Goal: Task Accomplishment & Management: Manage account settings

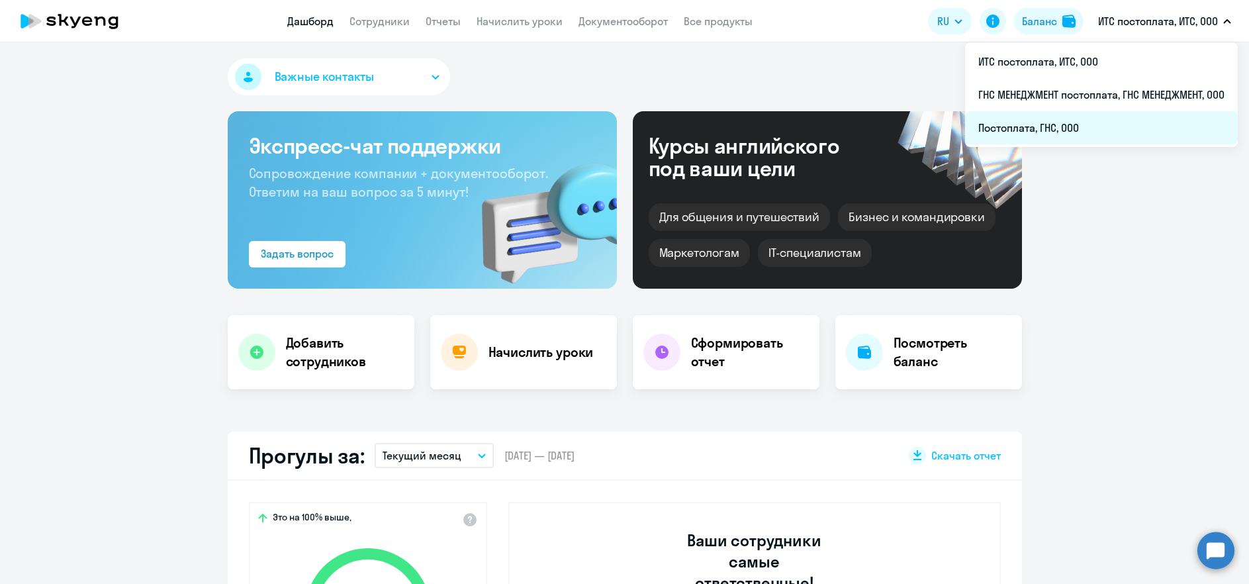
select select "30"
click at [1057, 132] on li "Постоплата, ГНС, ООО" at bounding box center [1101, 127] width 273 height 33
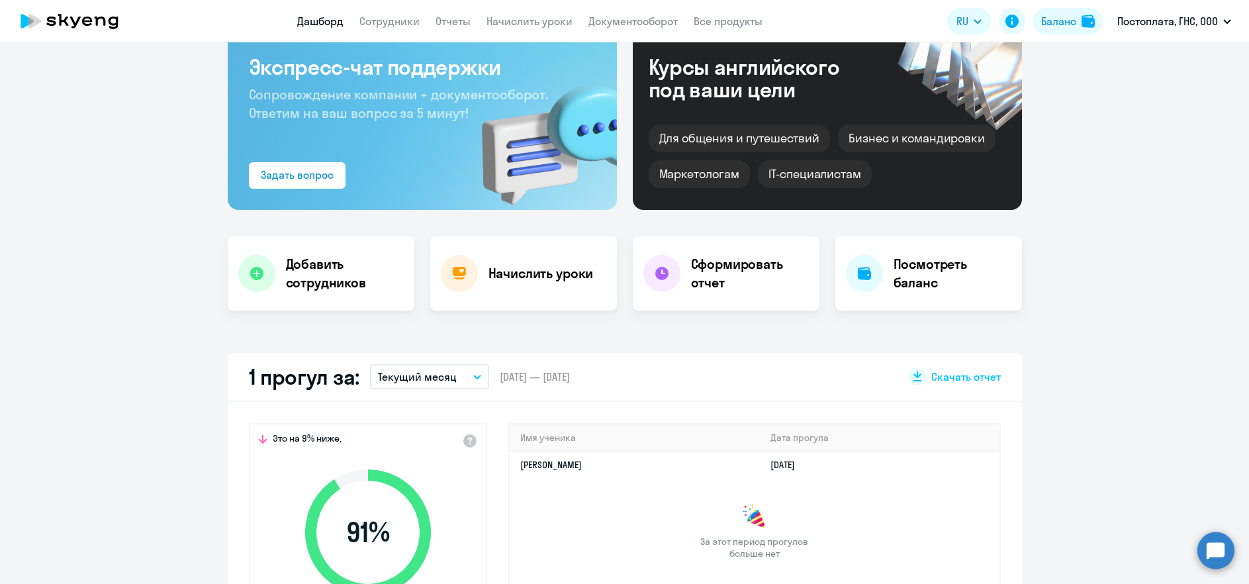
scroll to position [198, 0]
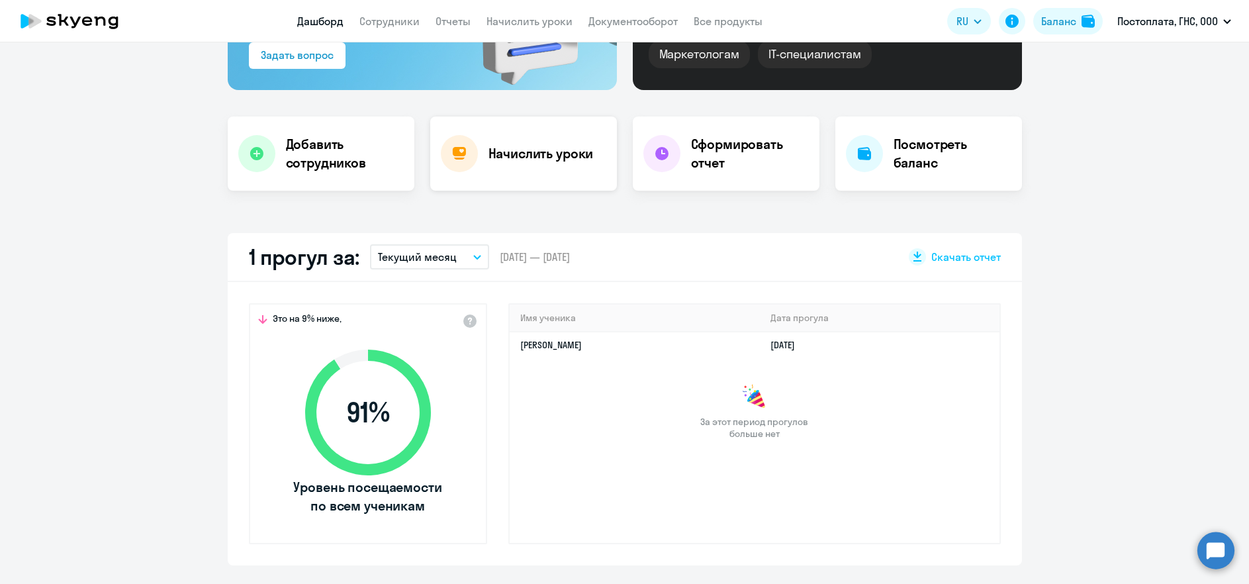
click at [506, 152] on h4 "Начислить уроки" at bounding box center [540, 153] width 105 height 19
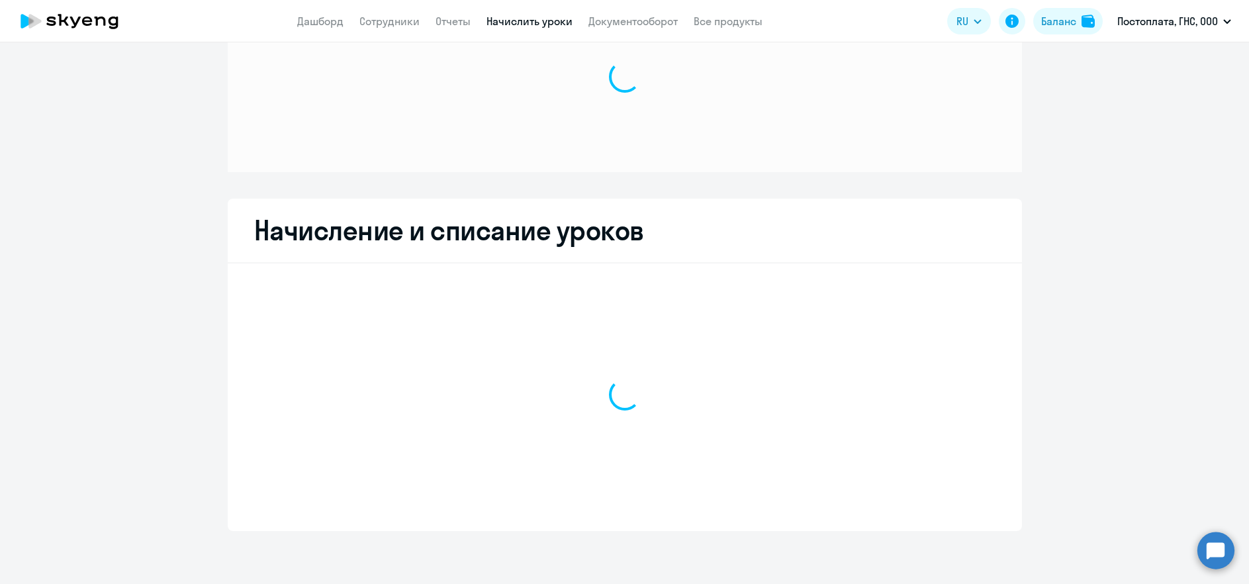
scroll to position [81, 0]
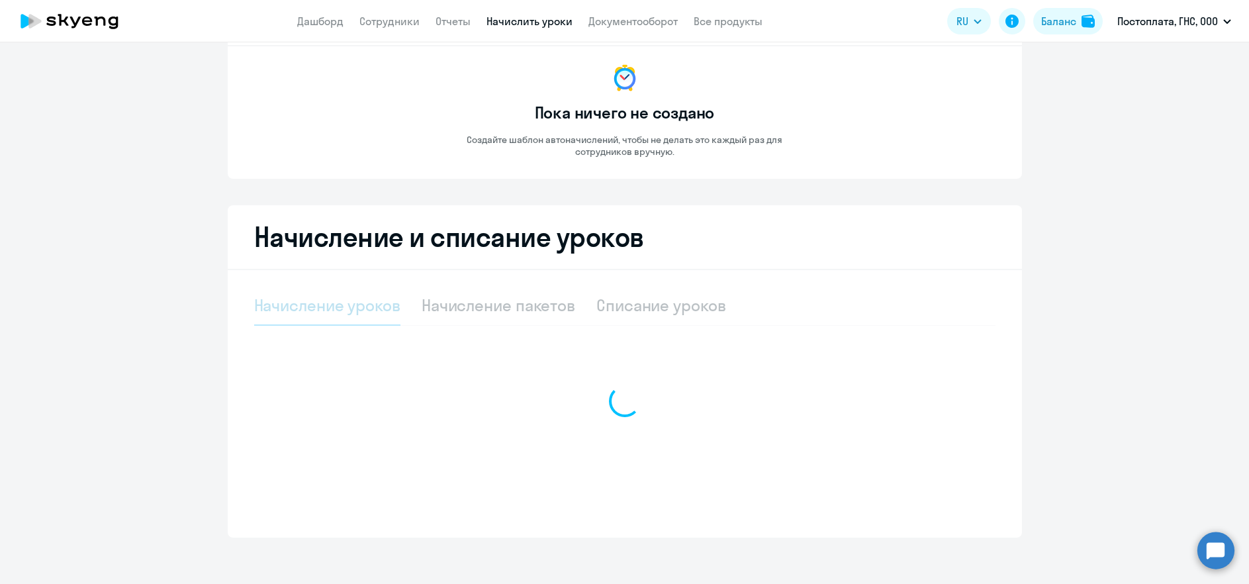
select select "10"
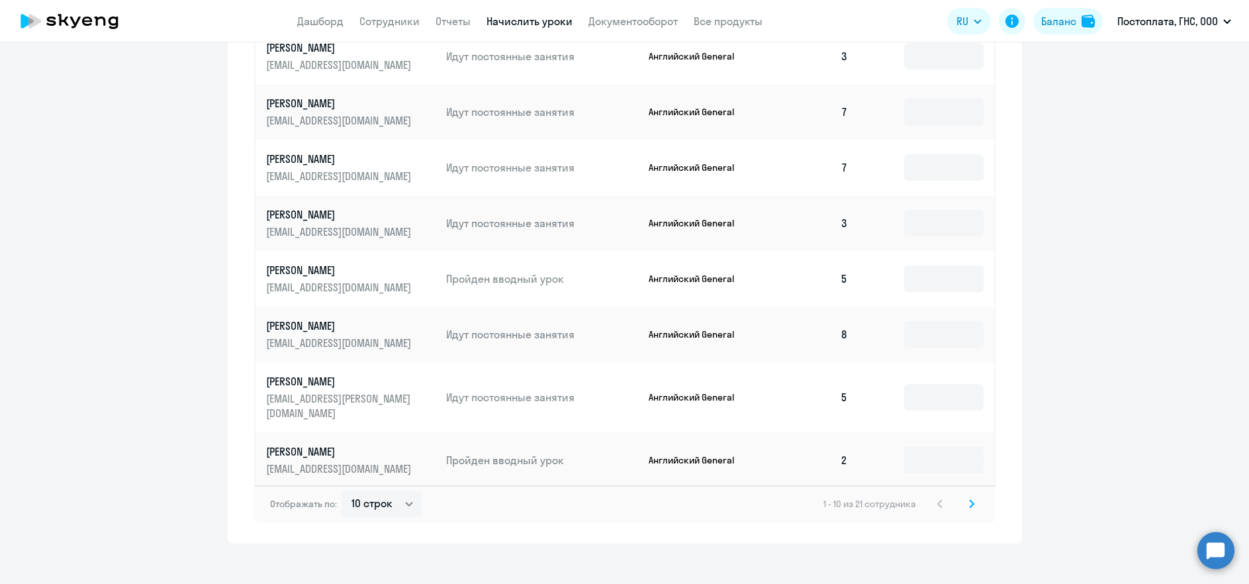
scroll to position [671, 0]
click at [969, 498] on icon at bounding box center [971, 502] width 5 height 9
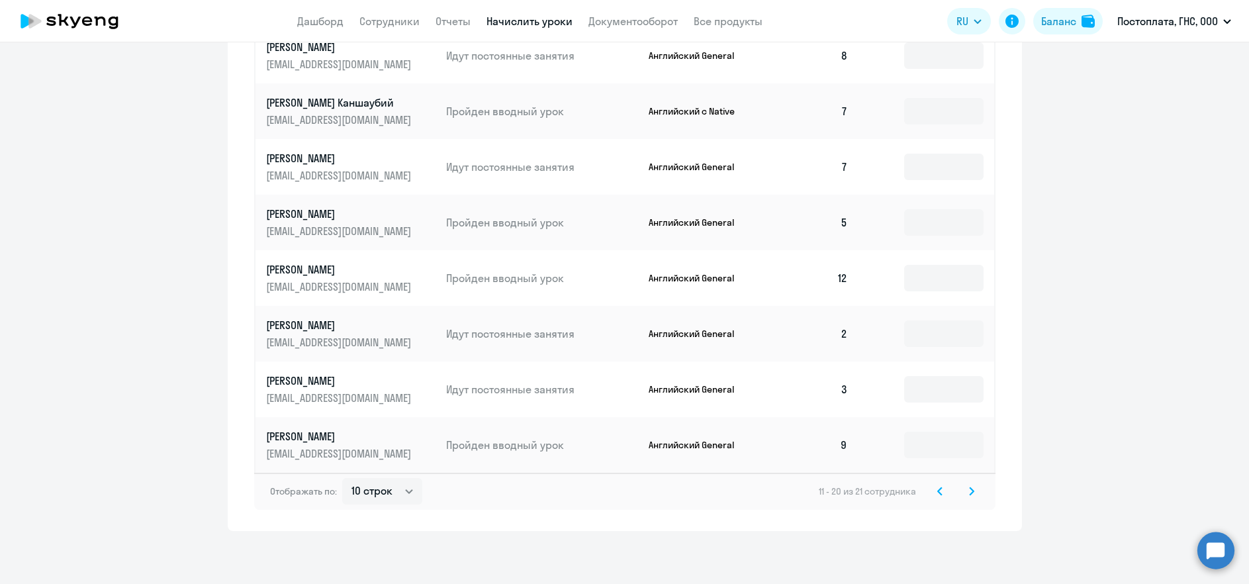
click at [969, 489] on icon at bounding box center [971, 490] width 5 height 9
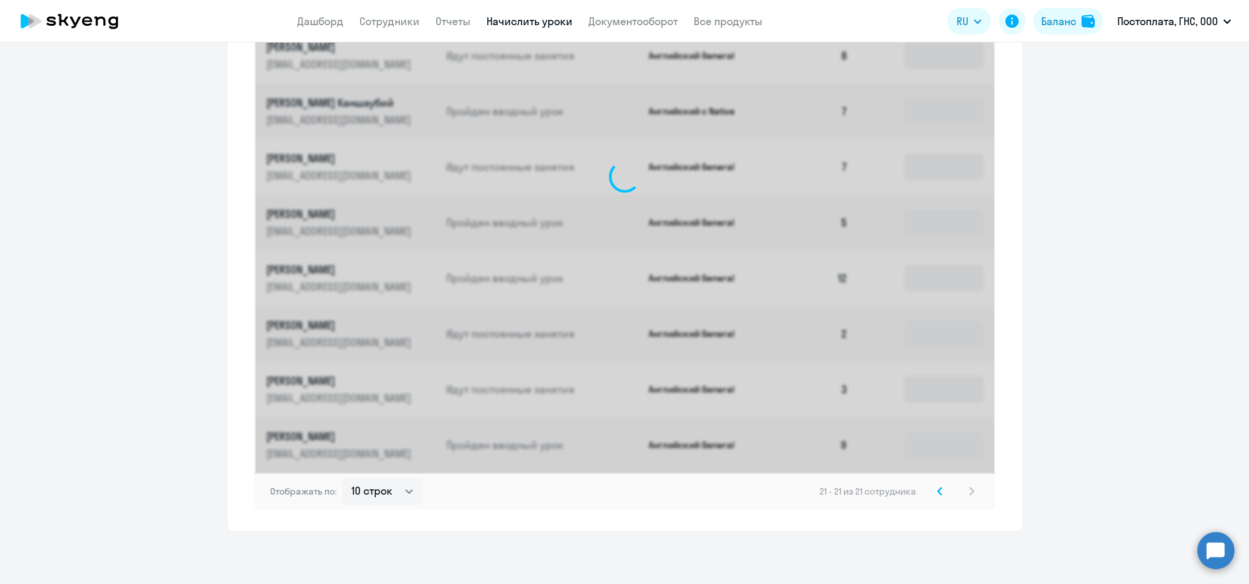
scroll to position [278, 0]
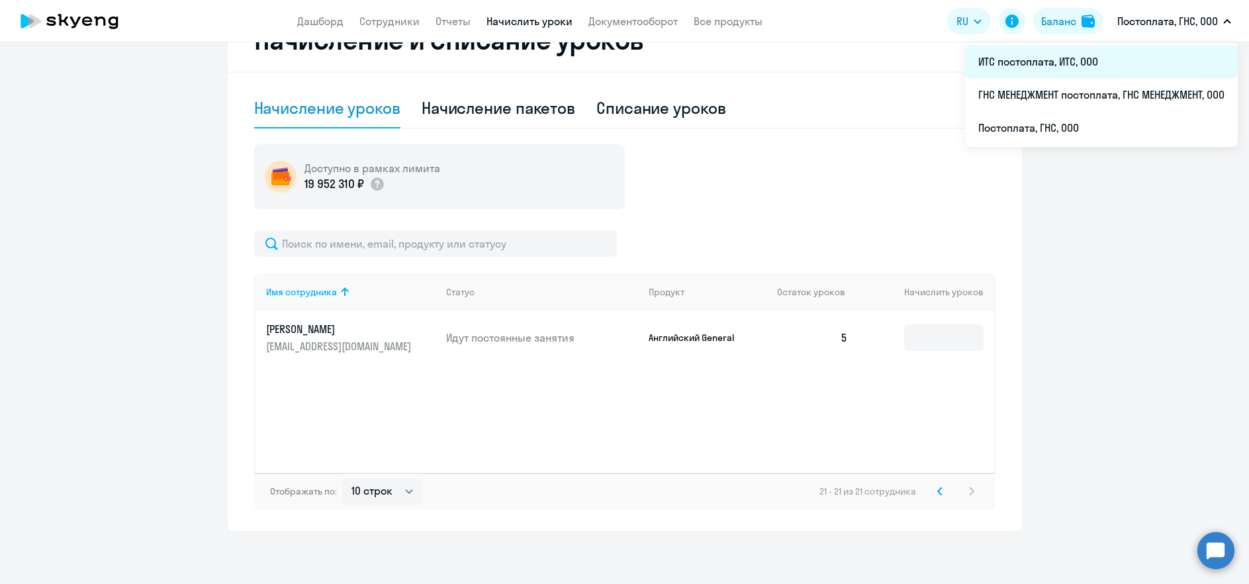
click at [1136, 58] on li "ИТС постоплата, ИТС, ООО" at bounding box center [1101, 61] width 273 height 33
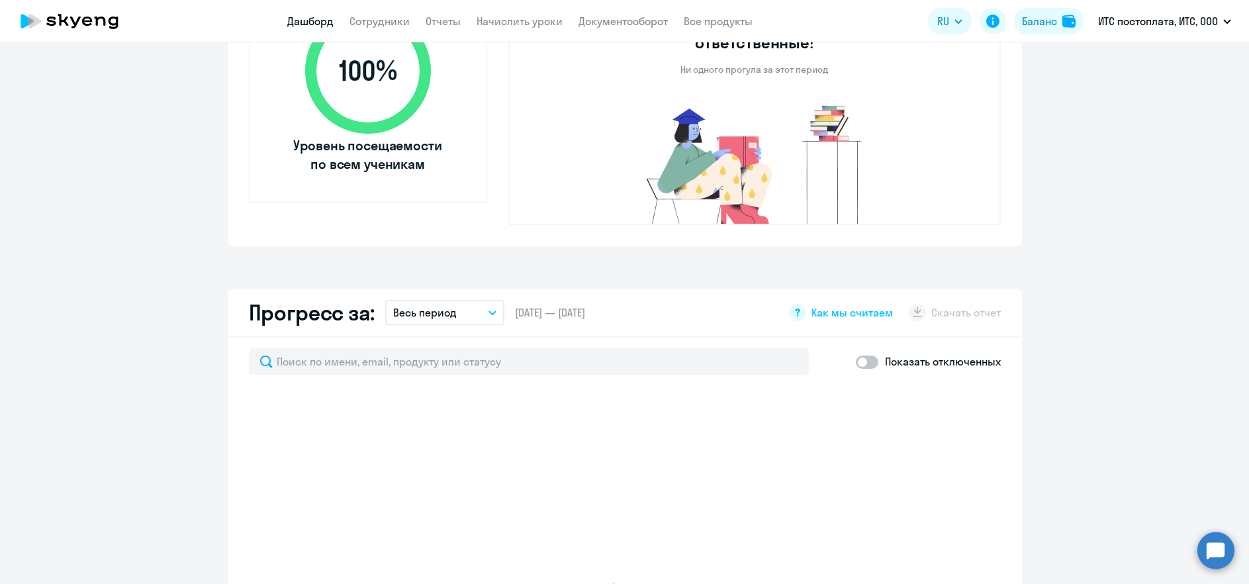
scroll to position [595, 0]
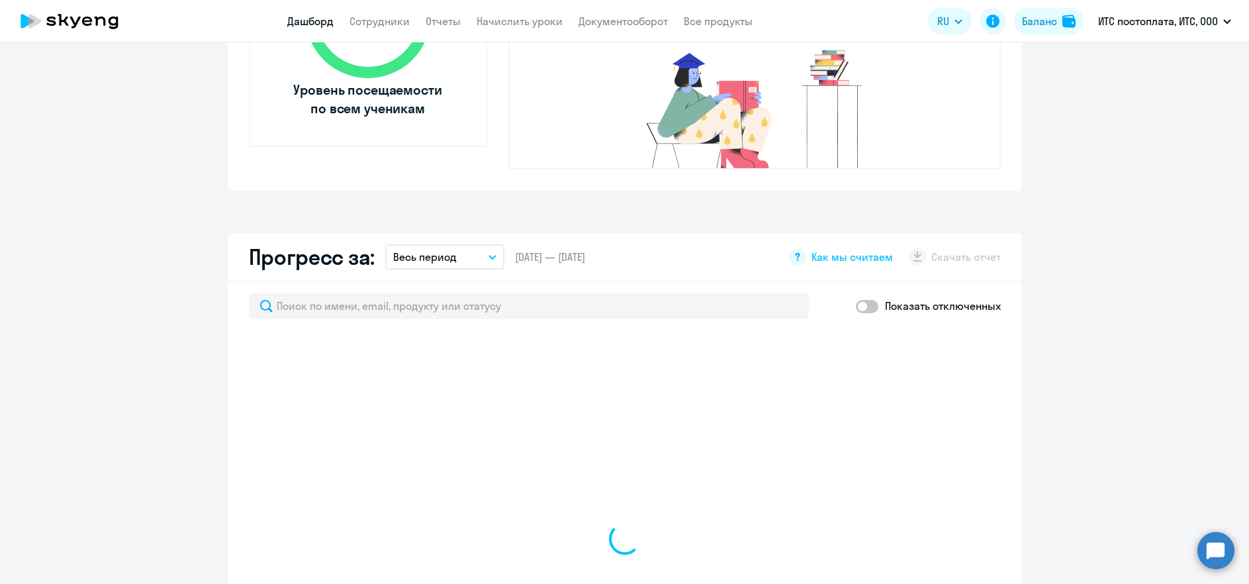
select select "30"
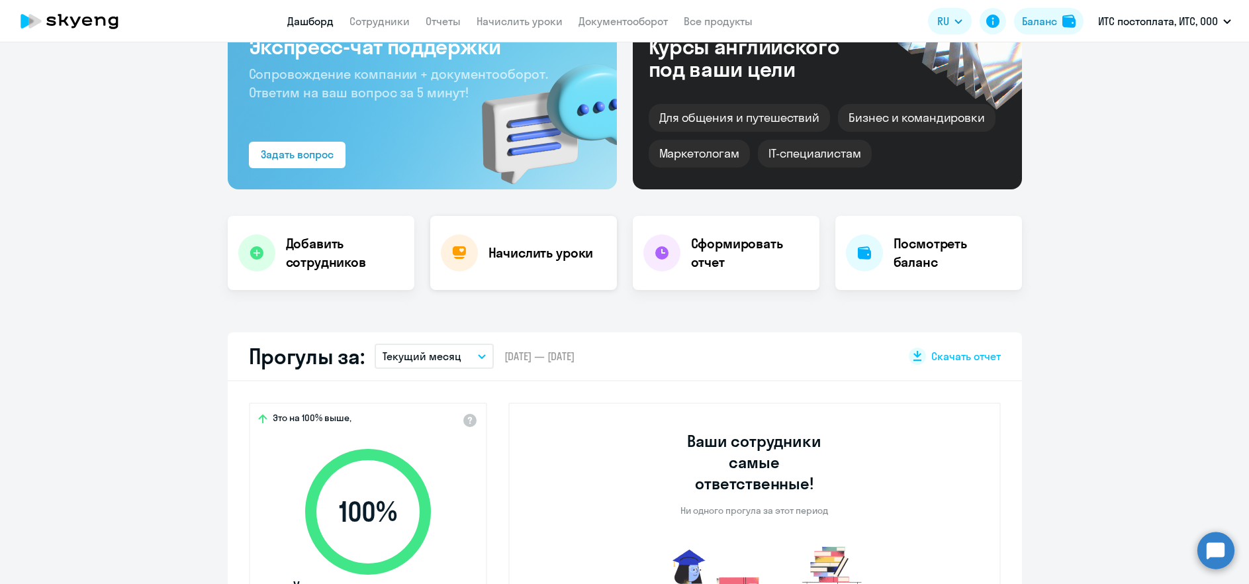
click at [508, 236] on div "Начислить уроки" at bounding box center [523, 253] width 187 height 74
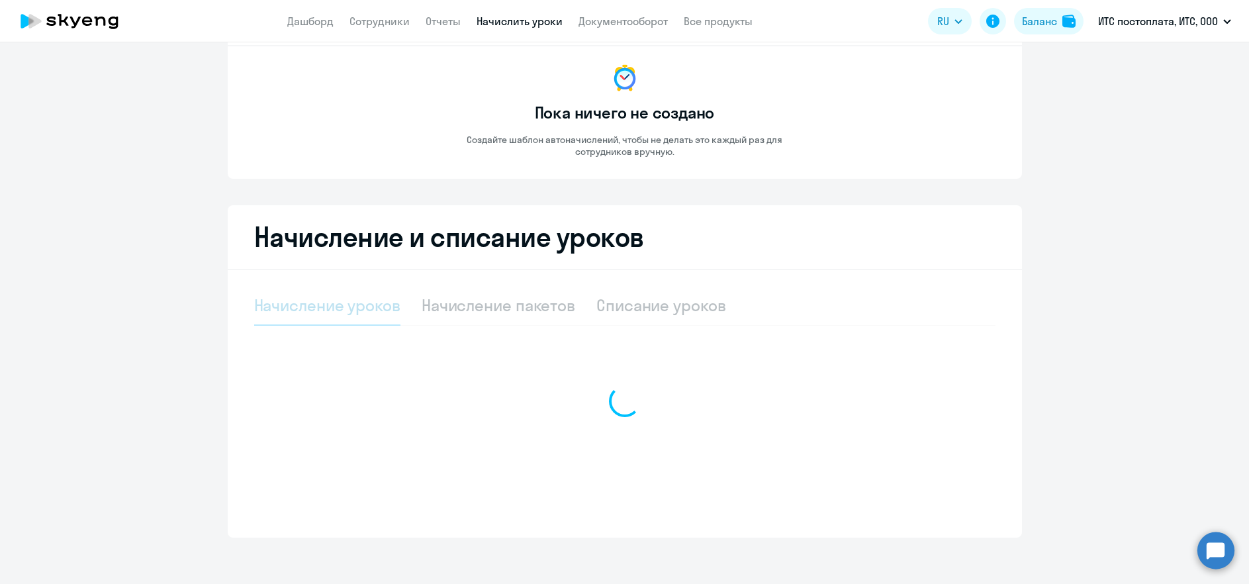
select select "10"
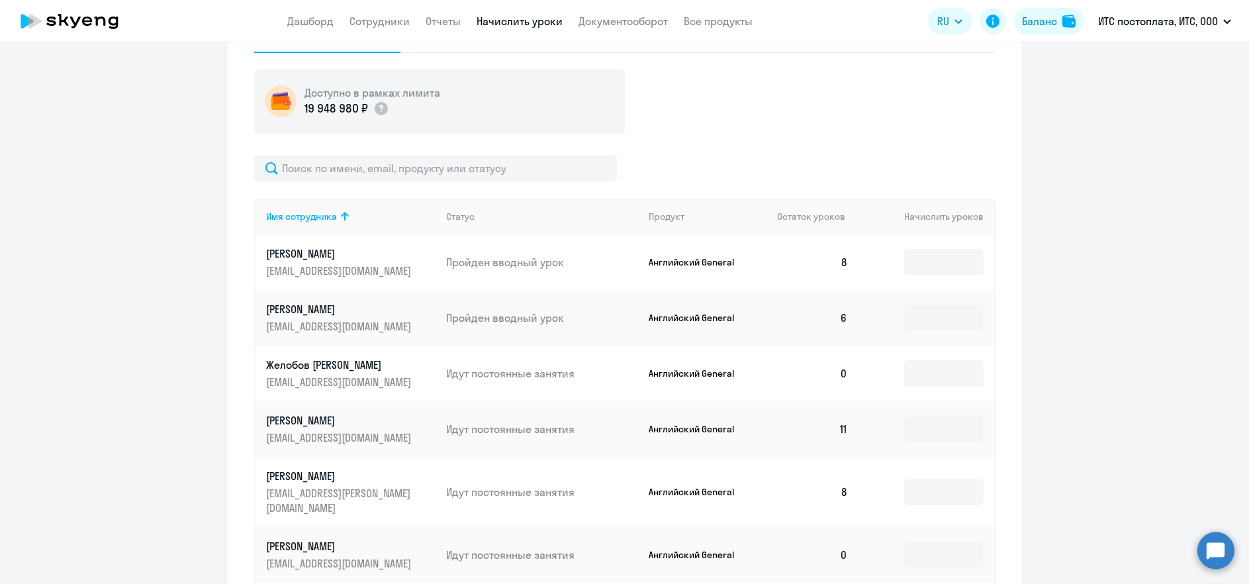
scroll to position [378, 0]
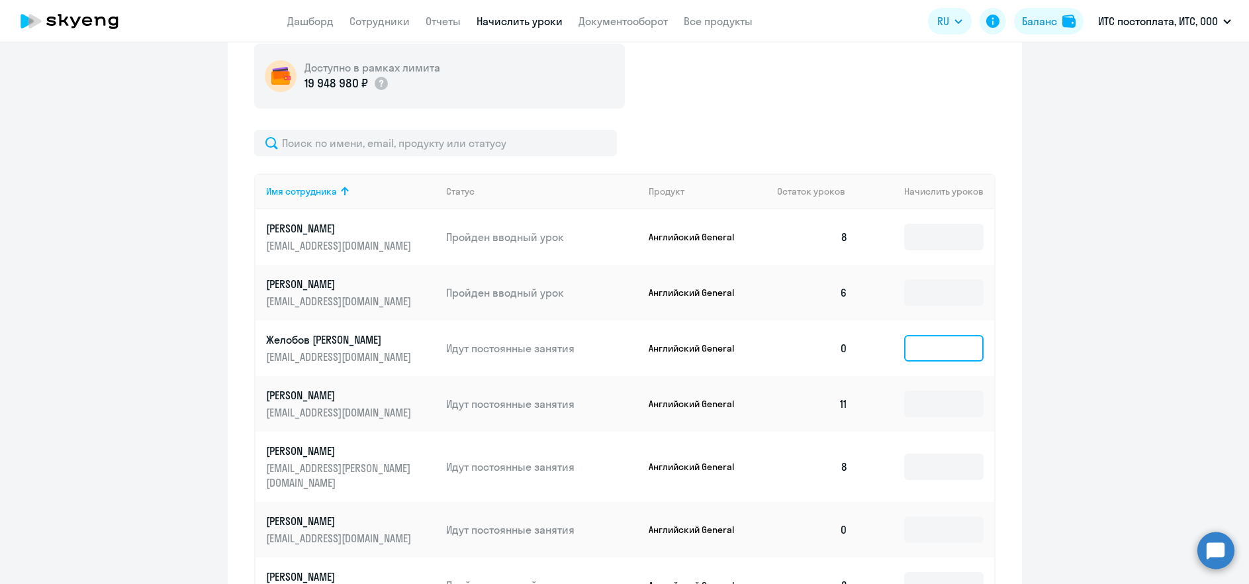
click at [919, 347] on input at bounding box center [943, 348] width 79 height 26
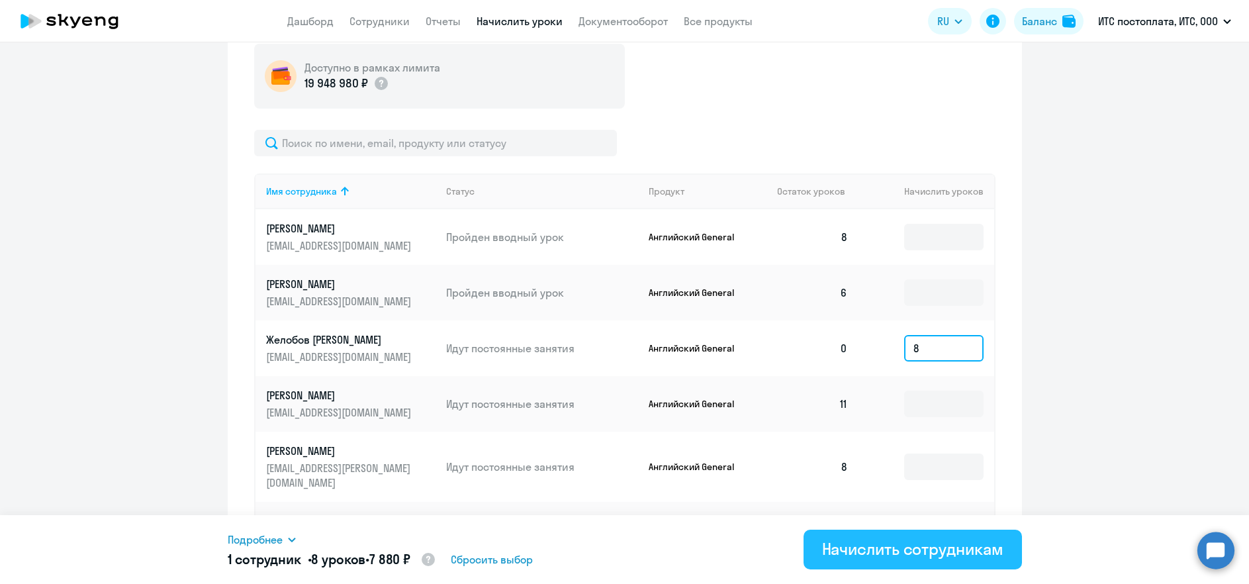
type input "8"
click at [898, 558] on div "Начислить сотрудникам" at bounding box center [912, 548] width 181 height 21
